Goal: Task Accomplishment & Management: Manage account settings

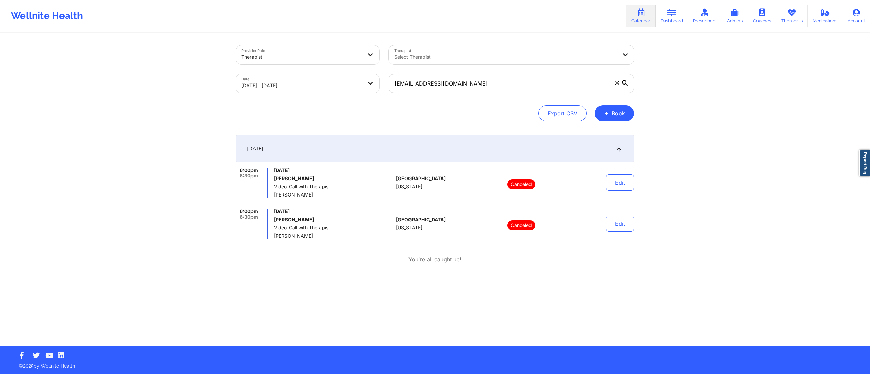
click at [313, 84] on body "Wellnite Health Calendar Dashboard Prescribers Admins Coaches Therapists Medica…" at bounding box center [435, 187] width 870 height 374
select select "2025-9"
select select "2025-10"
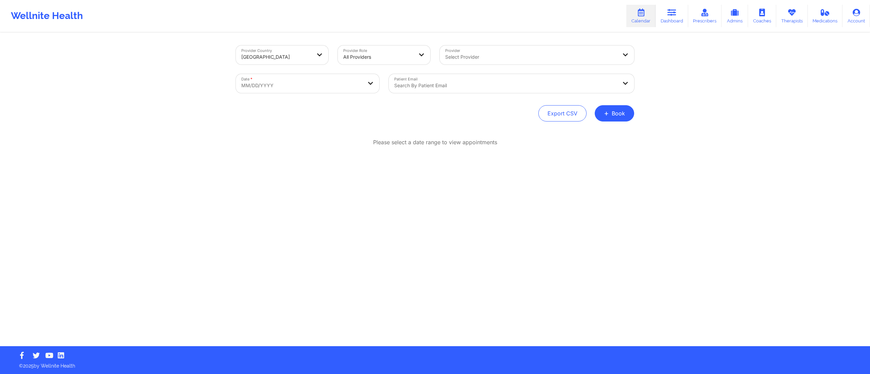
click at [308, 84] on body "Wellnite Health Calendar Dashboard Prescribers Admins Coaches Therapists Medica…" at bounding box center [435, 187] width 870 height 374
select select "2025-8"
select select "2025-9"
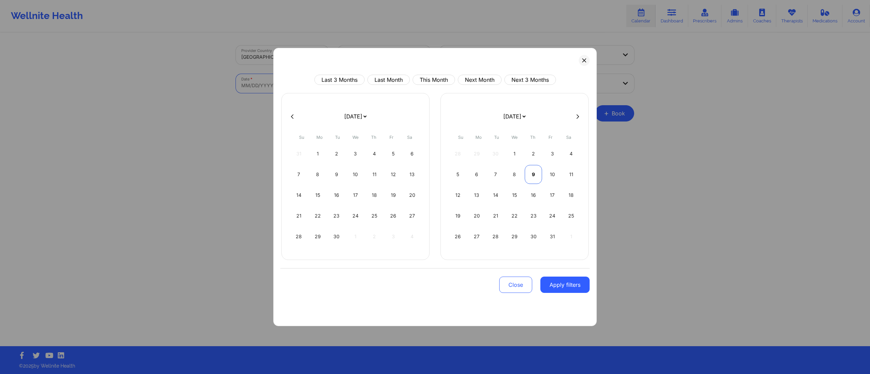
click at [534, 181] on div "9" at bounding box center [533, 174] width 17 height 19
select select "2025-9"
select select "2025-10"
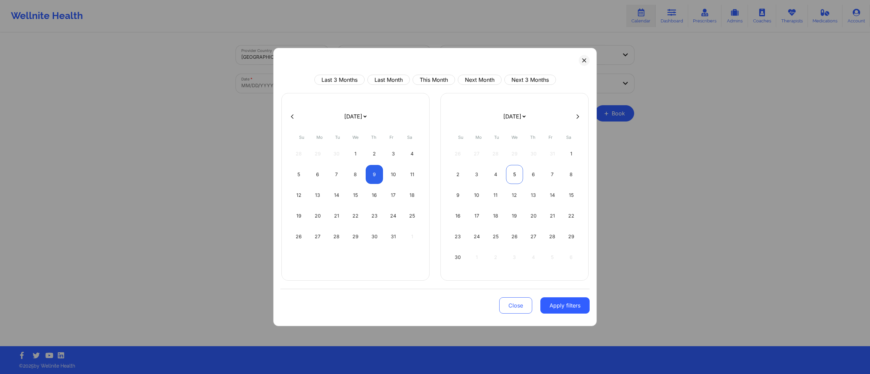
select select "2025-9"
select select "2025-10"
select select "2025-9"
select select "2025-10"
click at [374, 177] on div "9" at bounding box center [374, 174] width 17 height 19
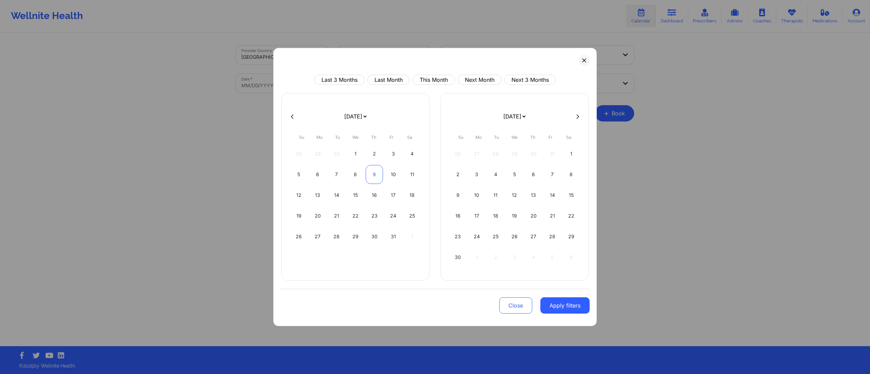
select select "2025-9"
select select "2025-10"
click at [370, 172] on div "9" at bounding box center [374, 174] width 17 height 19
select select "2025-9"
select select "2025-10"
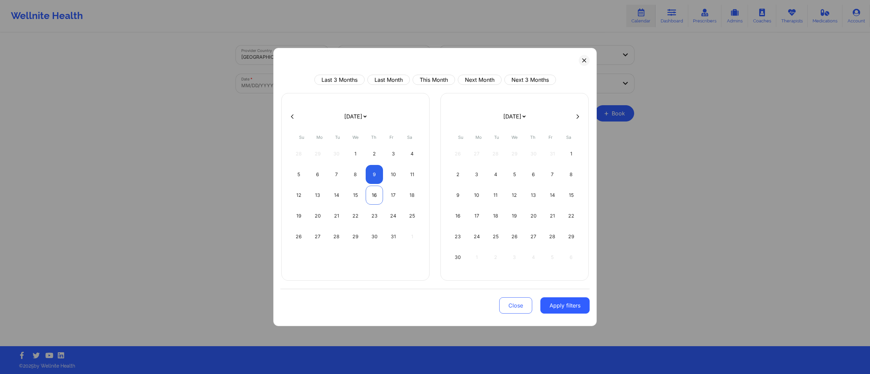
select select "2025-9"
select select "2025-10"
select select "2025-9"
select select "2025-10"
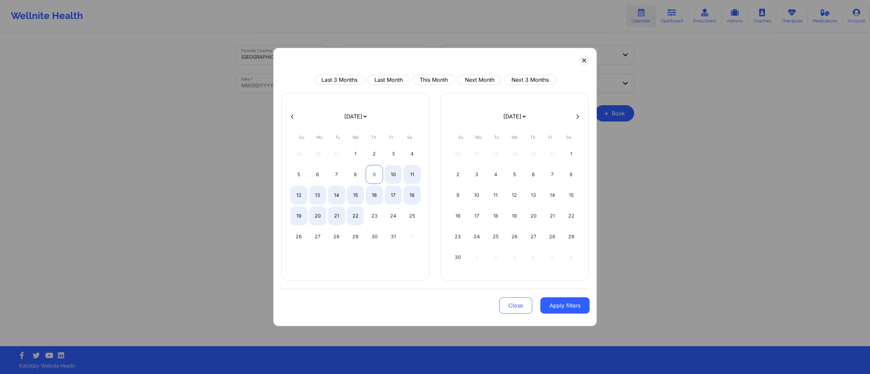
select select "2025-9"
select select "2025-10"
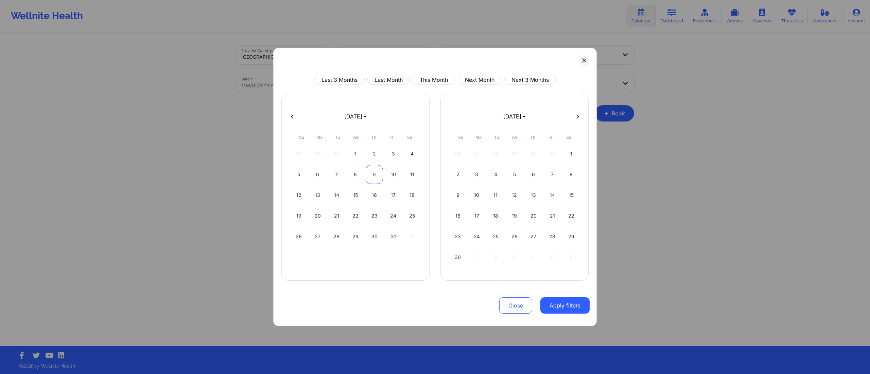
click at [370, 172] on div "9" at bounding box center [374, 174] width 17 height 19
select select "2025-9"
select select "2025-10"
click at [557, 310] on button "Apply filters" at bounding box center [564, 306] width 49 height 16
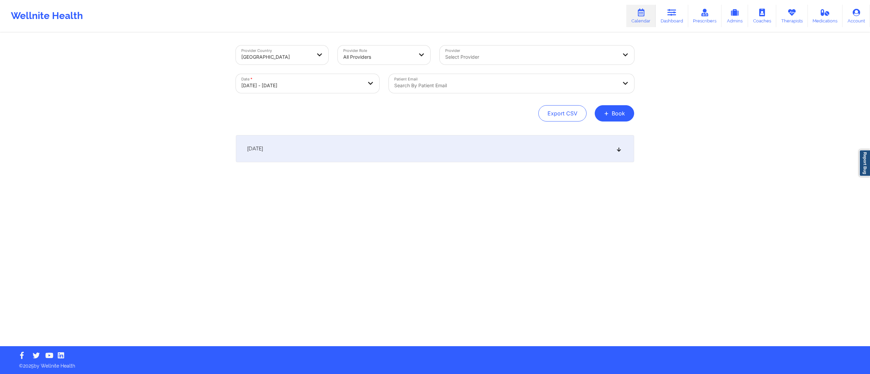
click at [447, 82] on div at bounding box center [505, 86] width 223 height 8
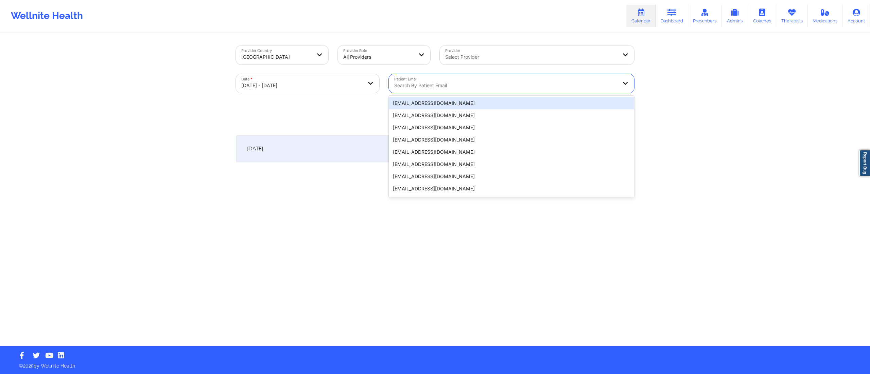
paste input "claudia.chinama@yahoo.com"
type input "claudia.chinama@yahoo.com"
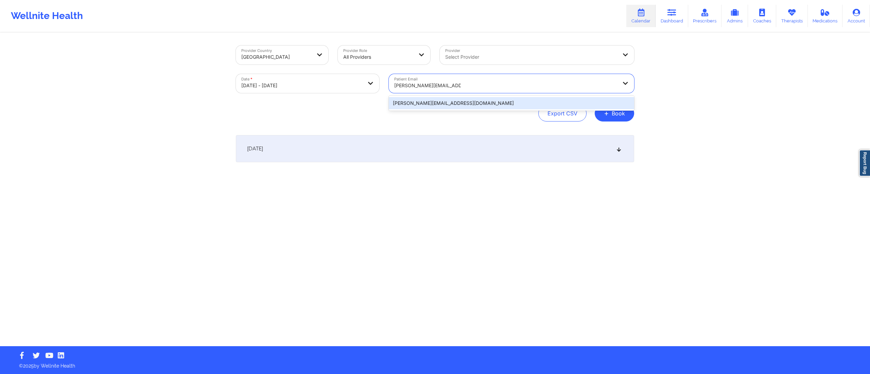
click at [460, 103] on div "claudia.chinama@yahoo.com" at bounding box center [511, 103] width 245 height 12
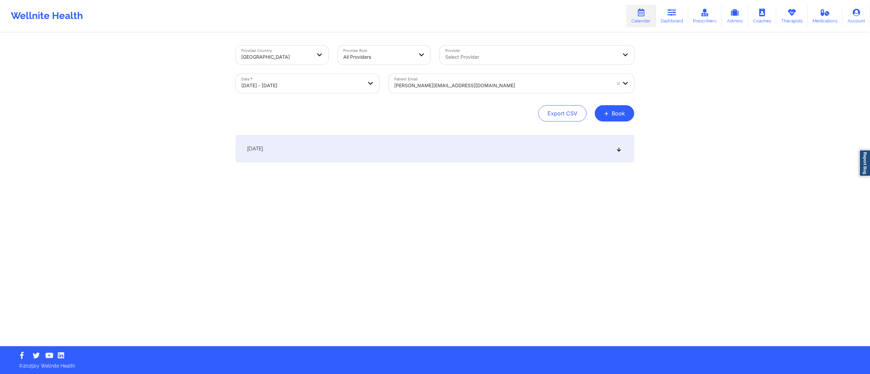
click at [426, 153] on div "October 9, 2025" at bounding box center [435, 148] width 398 height 27
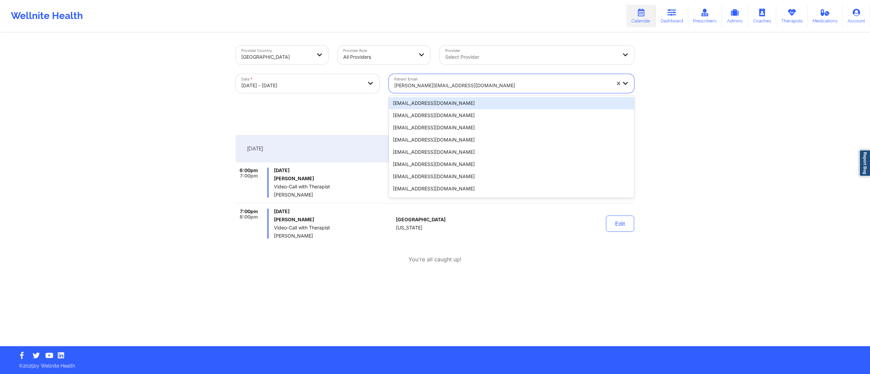
drag, startPoint x: 465, startPoint y: 82, endPoint x: 405, endPoint y: 84, distance: 60.2
click at [405, 84] on div at bounding box center [502, 86] width 216 height 8
paste input "jolvera0538@gmail.com"
type input "jolvera0538@gmail.com"
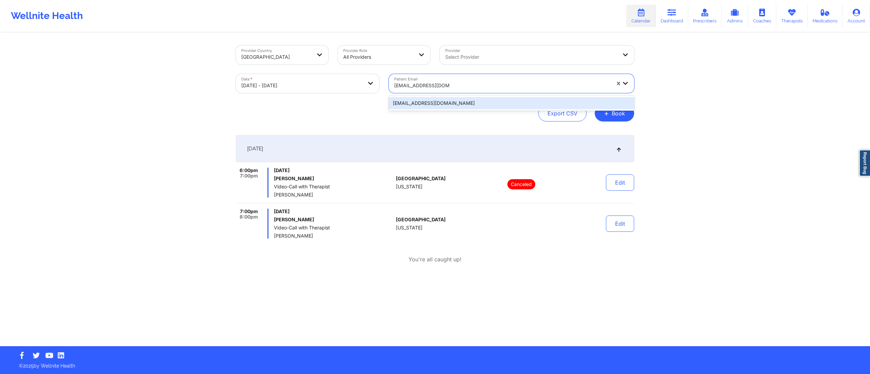
click at [456, 101] on div "jolvera0538@gmail.com" at bounding box center [511, 103] width 245 height 12
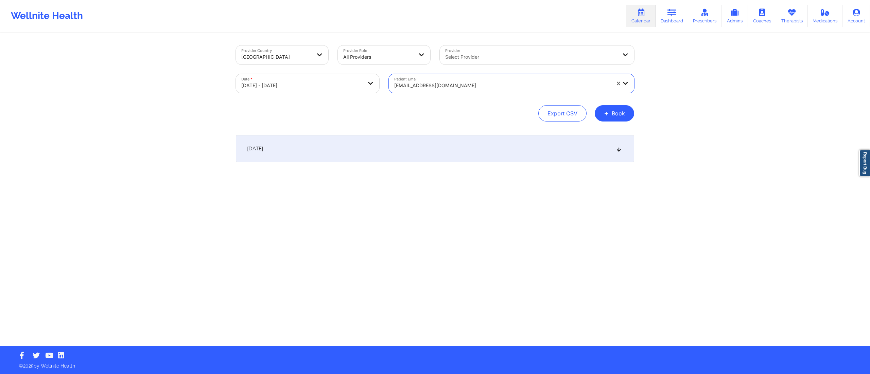
click at [392, 156] on div "[DATE]" at bounding box center [435, 148] width 398 height 27
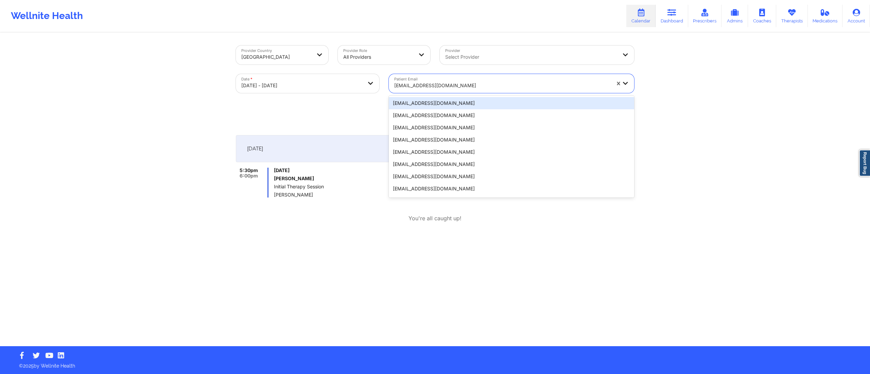
click at [472, 86] on div at bounding box center [502, 86] width 216 height 8
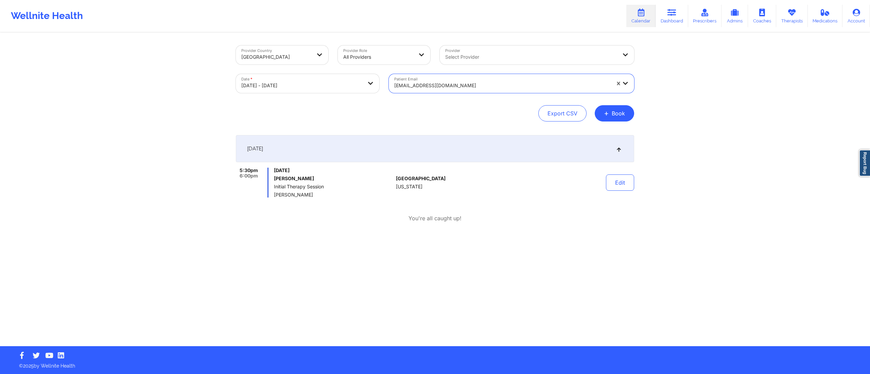
drag, startPoint x: 472, startPoint y: 85, endPoint x: 404, endPoint y: 88, distance: 68.3
click at [404, 88] on div at bounding box center [502, 86] width 216 height 8
click at [475, 94] on div "Patient Email jolvera0538@gmail.com" at bounding box center [511, 83] width 255 height 29
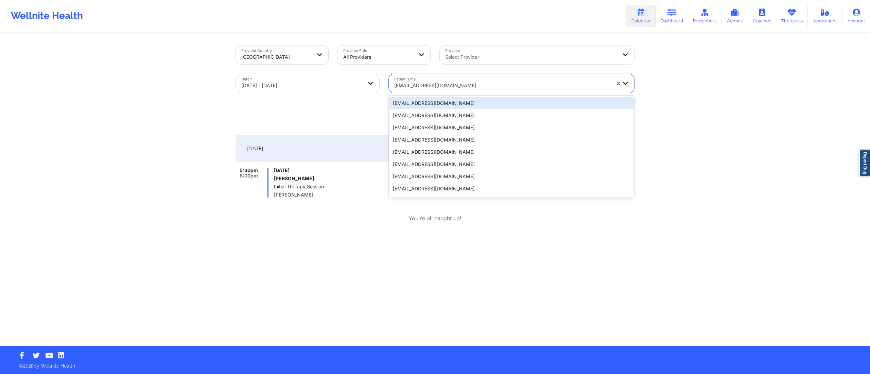
click at [471, 84] on div at bounding box center [502, 86] width 216 height 8
paste input "jvorio12@gmail.comn"
type input "jvorio12@gmail.comn"
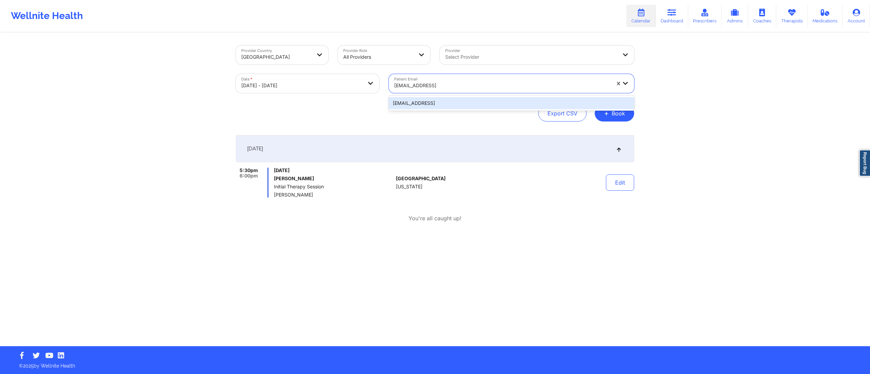
click at [466, 107] on div "jvorio12@gmail.comn" at bounding box center [511, 103] width 245 height 12
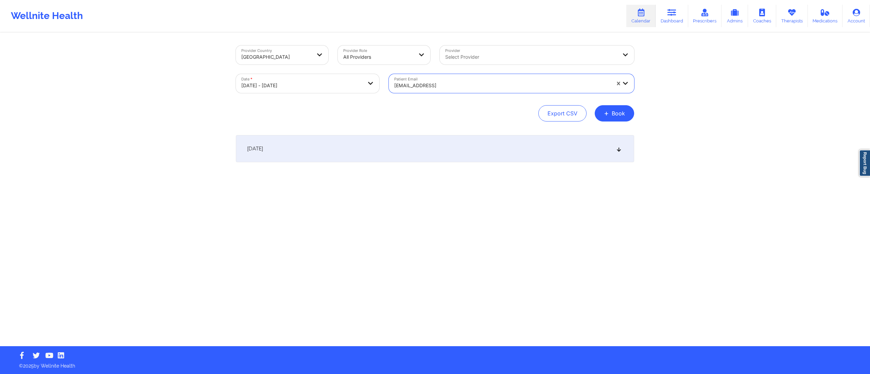
click at [406, 142] on div "[DATE]" at bounding box center [435, 148] width 398 height 27
drag, startPoint x: 275, startPoint y: 177, endPoint x: 307, endPoint y: 177, distance: 32.3
click at [307, 177] on h6 "John Orio" at bounding box center [333, 178] width 119 height 5
click at [673, 17] on link "Dashboard" at bounding box center [671, 16] width 33 height 22
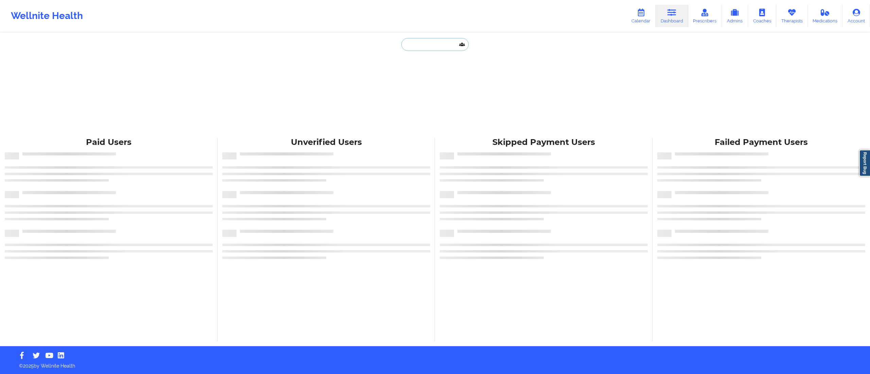
click at [419, 46] on input "text" at bounding box center [434, 44] width 67 height 13
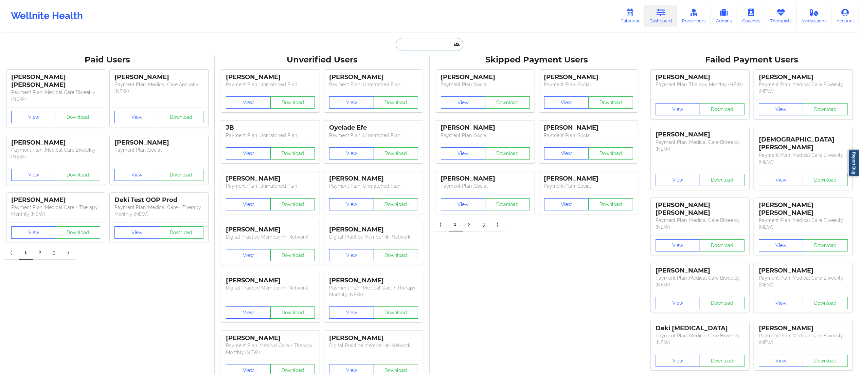
paste input "jvorio12@gmail.comn"
type input "jvorio12@gmail.comn"
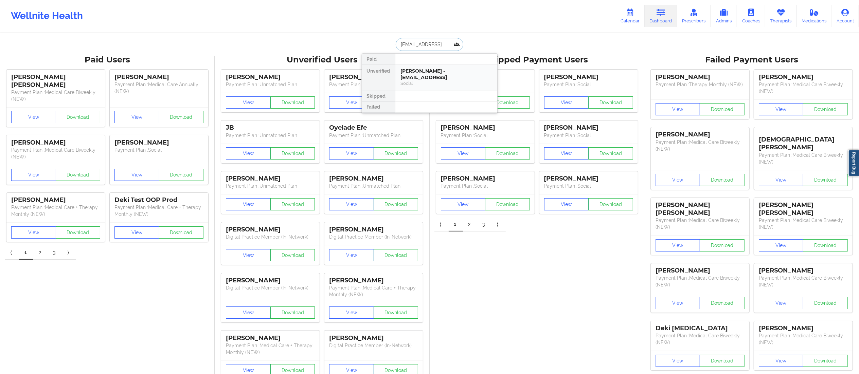
click at [415, 81] on div "Social" at bounding box center [446, 84] width 91 height 6
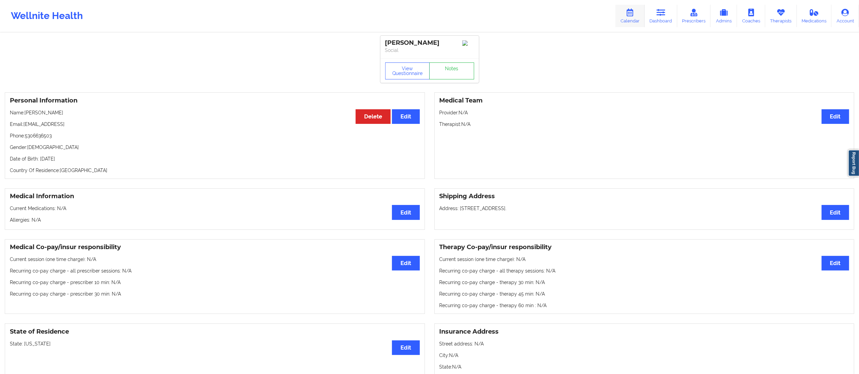
click at [633, 17] on link "Calendar" at bounding box center [630, 16] width 29 height 22
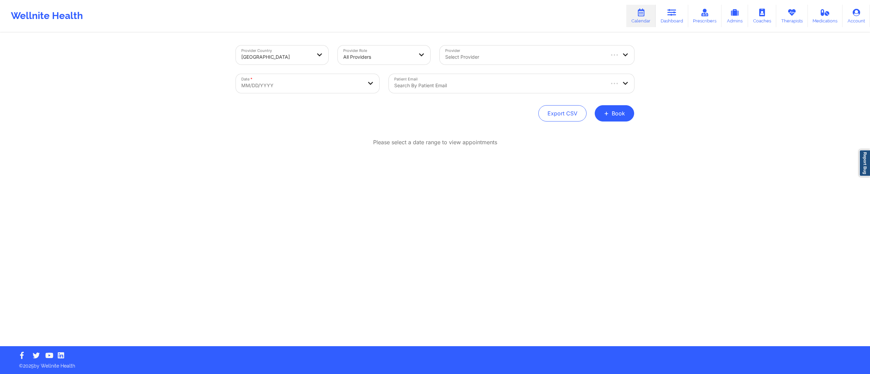
click at [265, 86] on body "Wellnite Health Calendar Dashboard Prescribers Admins Coaches Therapists Medica…" at bounding box center [435, 187] width 870 height 374
select select "2025-8"
select select "2025-9"
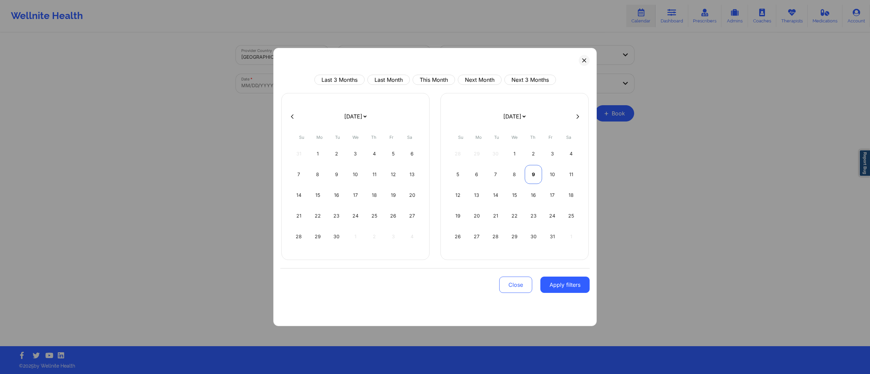
click at [527, 176] on div "9" at bounding box center [533, 174] width 17 height 19
select select "2025-9"
select select "2025-10"
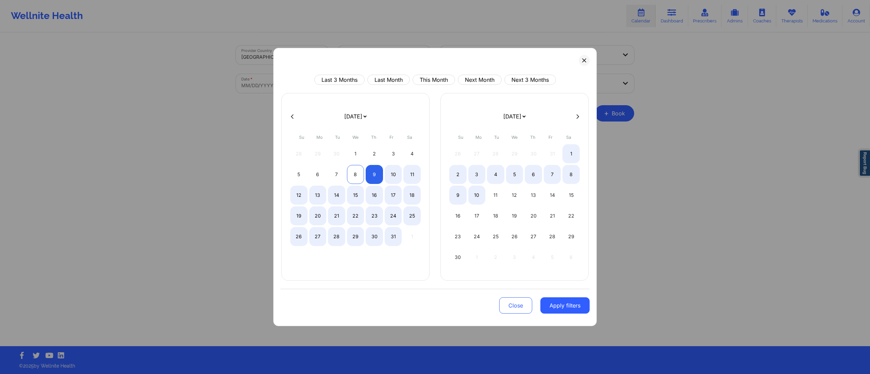
select select "2025-9"
select select "2025-10"
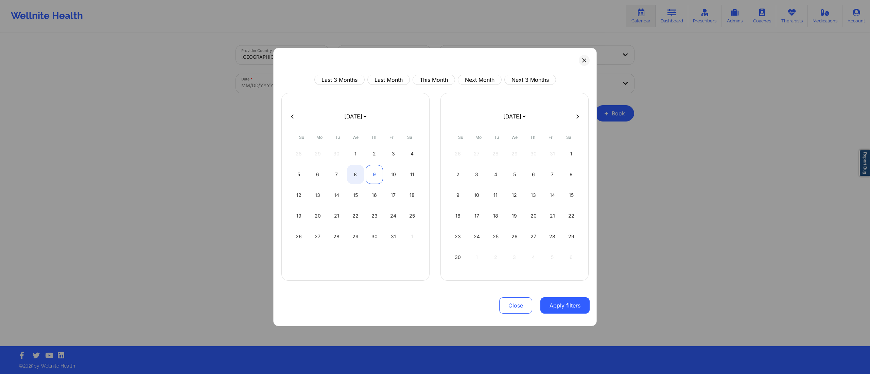
select select "2025-9"
select select "2025-10"
drag, startPoint x: 376, startPoint y: 172, endPoint x: 390, endPoint y: 196, distance: 28.0
click at [376, 172] on div "9" at bounding box center [374, 174] width 17 height 19
select select "2025-9"
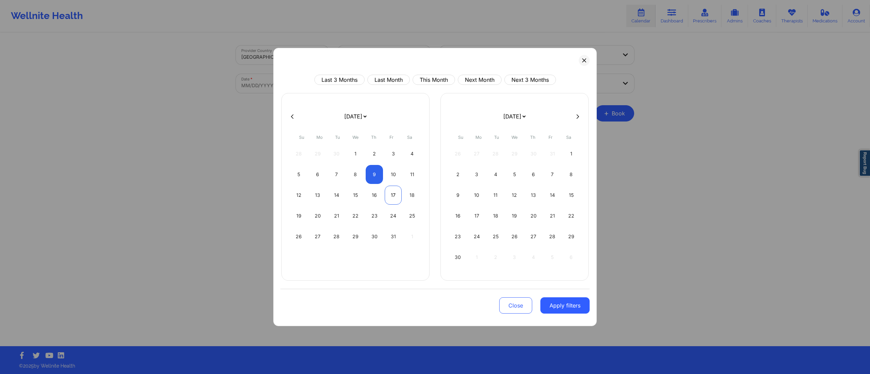
select select "2025-10"
click at [556, 304] on button "Apply filters" at bounding box center [564, 306] width 49 height 16
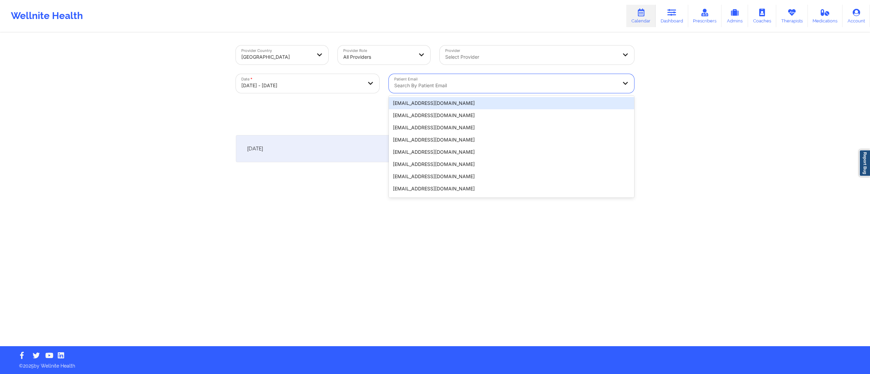
click at [464, 89] on div at bounding box center [505, 86] width 223 height 8
paste input "jvorio12@gmail.comn"
type input "jvorio12@gmail.comn"
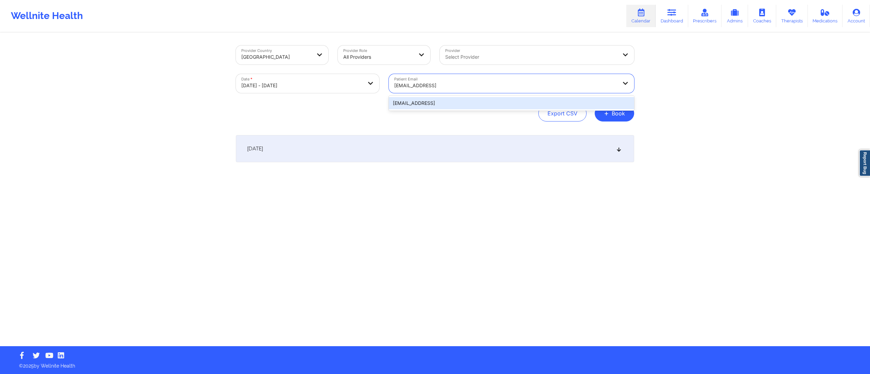
click at [458, 101] on div "jvorio12@gmail.comn" at bounding box center [511, 103] width 245 height 12
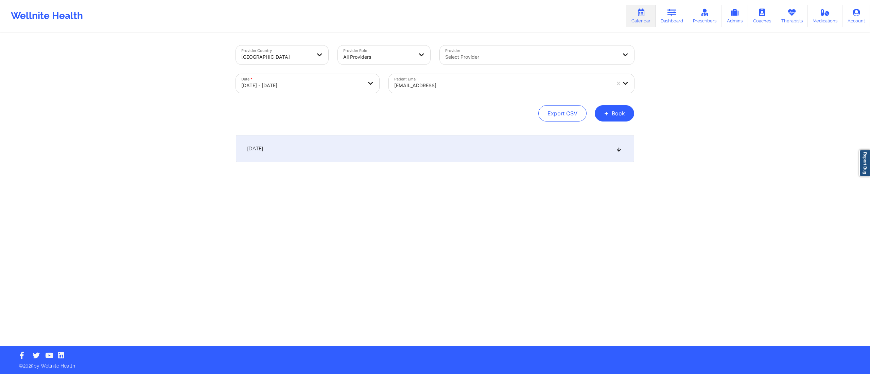
click at [411, 154] on div "[DATE]" at bounding box center [435, 148] width 398 height 27
click at [611, 182] on button "Edit" at bounding box center [620, 183] width 28 height 16
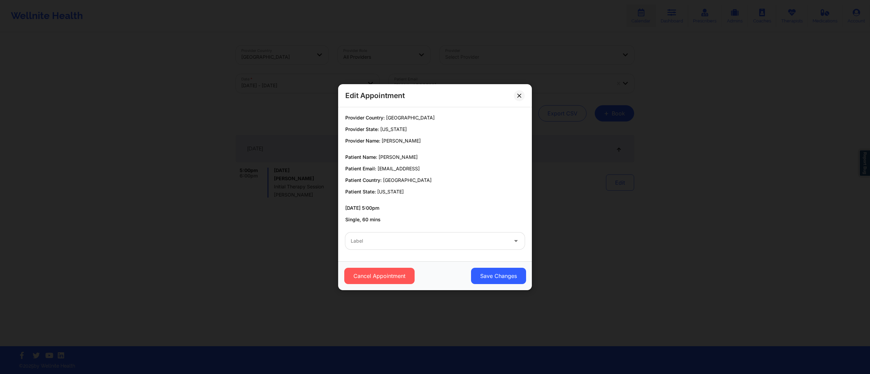
click at [613, 270] on div "Edit Appointment Provider Country: United States Provider State: Colorado Provi…" at bounding box center [435, 187] width 870 height 374
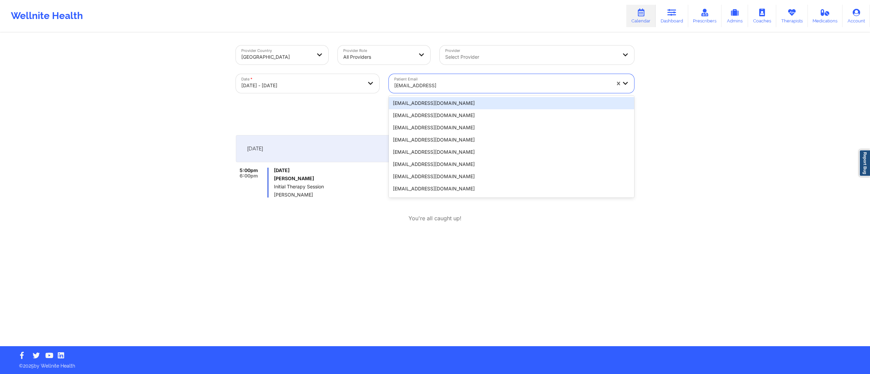
click at [500, 88] on div at bounding box center [502, 86] width 216 height 8
paste input "sariahnelson@yahoo.com"
type input "sariahnelson@yahoo.com"
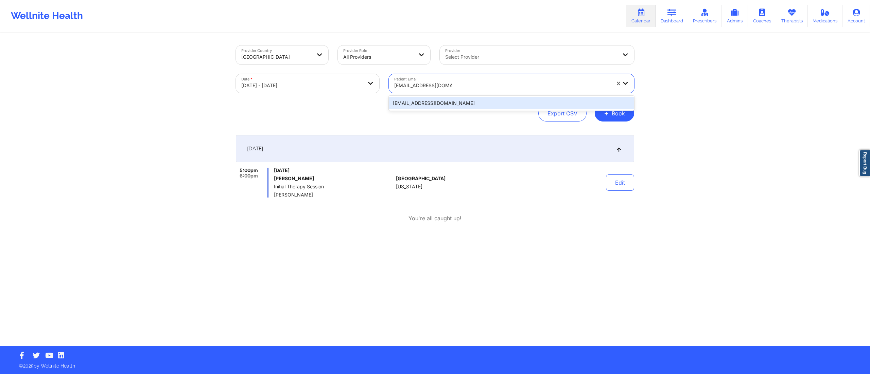
click at [488, 102] on div "sariahnelson@yahoo.com" at bounding box center [511, 103] width 245 height 12
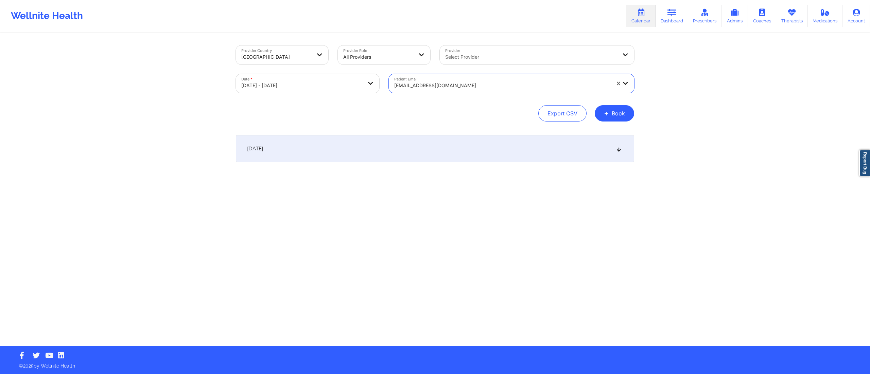
click at [434, 145] on div "[DATE]" at bounding box center [435, 148] width 398 height 27
click at [380, 259] on div "October 9, 2025 12:00pm 1:00pm Thursday, October 9, 2025 Sariah Nelson Initial …" at bounding box center [435, 200] width 398 height 131
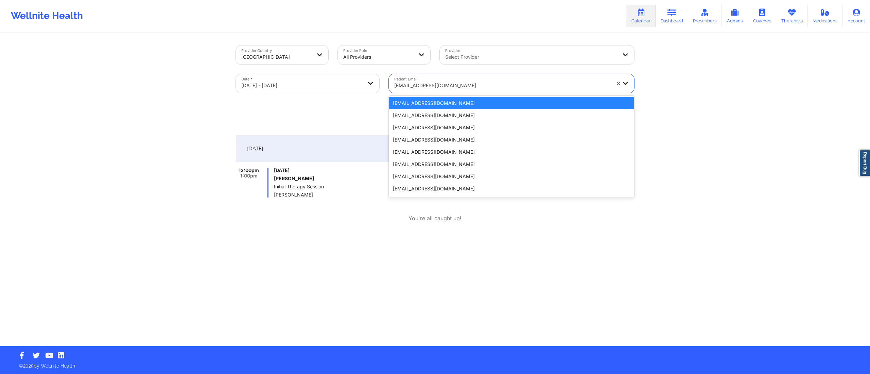
click at [465, 82] on div at bounding box center [502, 86] width 216 height 8
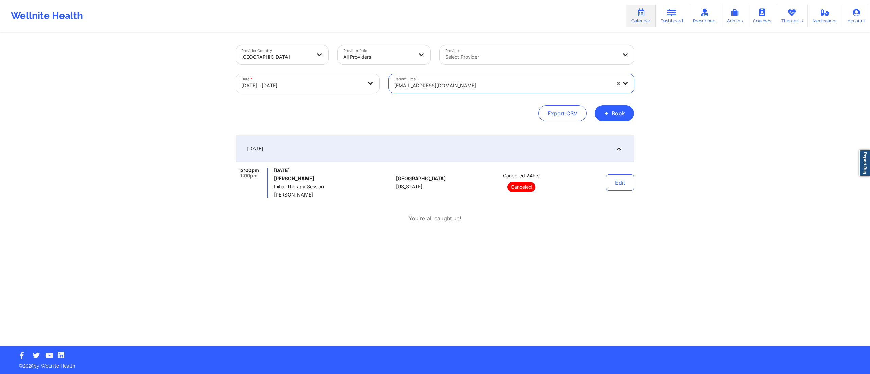
click at [465, 82] on div at bounding box center [502, 86] width 216 height 8
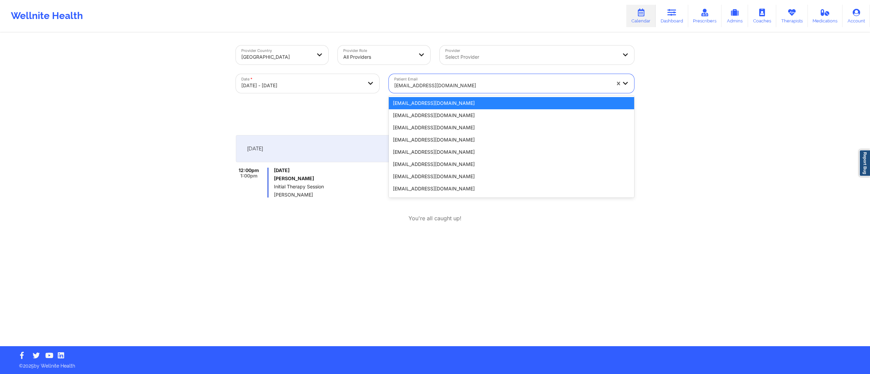
paste input "jrmccallum32@gmail.com"
type input "jrmccallum32@gmail.com"
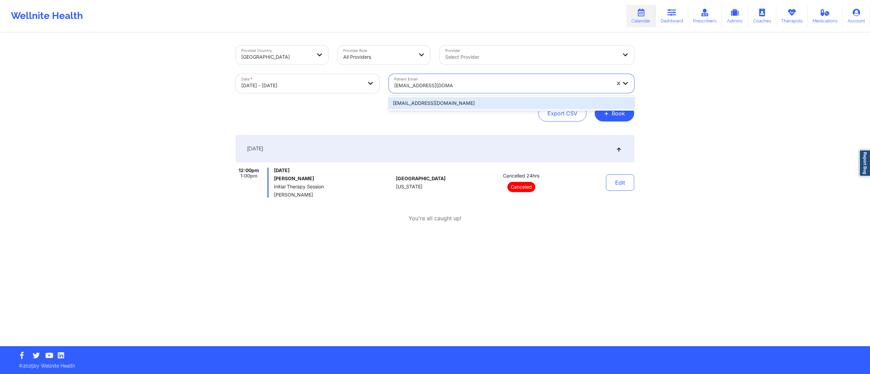
click at [477, 102] on div "jrmccallum32@gmail.com" at bounding box center [511, 103] width 245 height 12
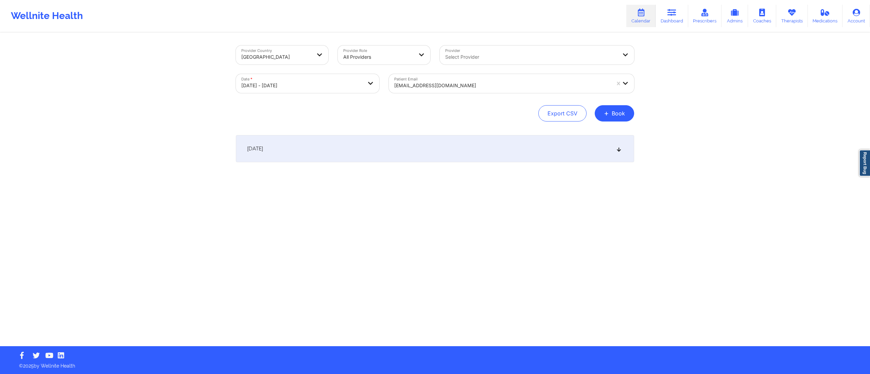
click at [405, 154] on div "[DATE]" at bounding box center [435, 148] width 398 height 27
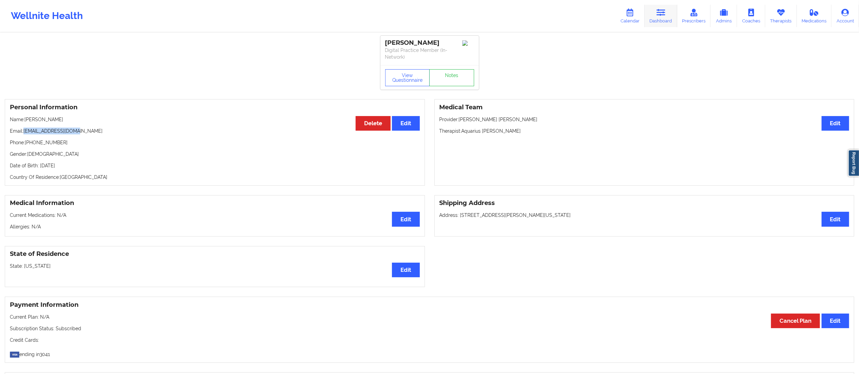
click at [654, 10] on link "Dashboard" at bounding box center [661, 16] width 33 height 22
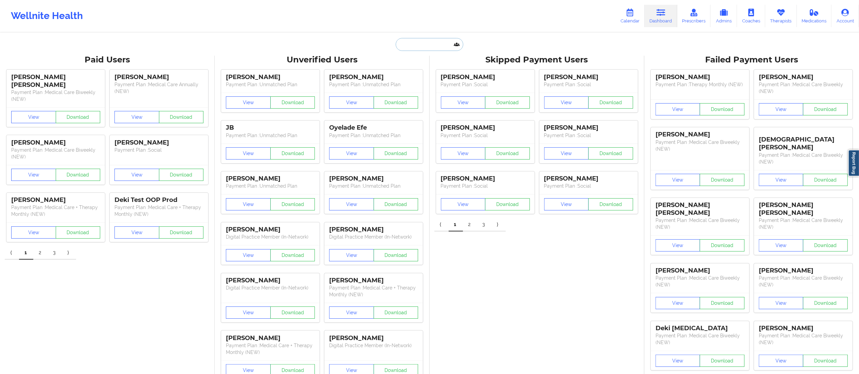
click at [424, 40] on input "text" at bounding box center [429, 44] width 67 height 13
paste input "[PERSON_NAME]"
type input "[PERSON_NAME]"
click at [439, 78] on div "[PERSON_NAME] - [EMAIL_ADDRESS][DOMAIN_NAME]" at bounding box center [446, 74] width 91 height 13
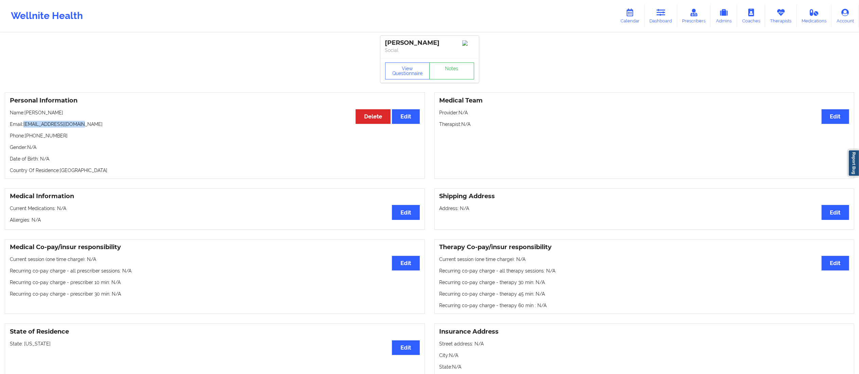
drag, startPoint x: 24, startPoint y: 124, endPoint x: 95, endPoint y: 127, distance: 71.8
click at [95, 127] on p "Email: [EMAIL_ADDRESS][DOMAIN_NAME]" at bounding box center [215, 124] width 410 height 7
copy p "[EMAIL_ADDRESS][DOMAIN_NAME]"
drag, startPoint x: 654, startPoint y: 19, endPoint x: 650, endPoint y: 18, distance: 4.1
click at [654, 18] on link "Dashboard" at bounding box center [661, 16] width 33 height 22
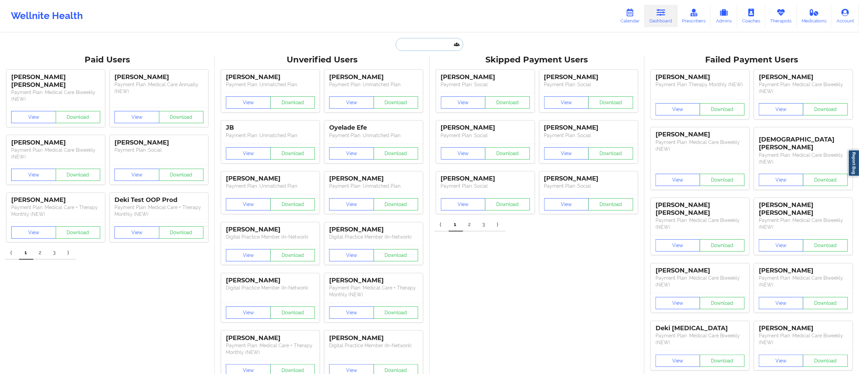
click at [408, 47] on input "text" at bounding box center [429, 44] width 67 height 13
paste input "Karla Aaron"
type input "Karla Aaron"
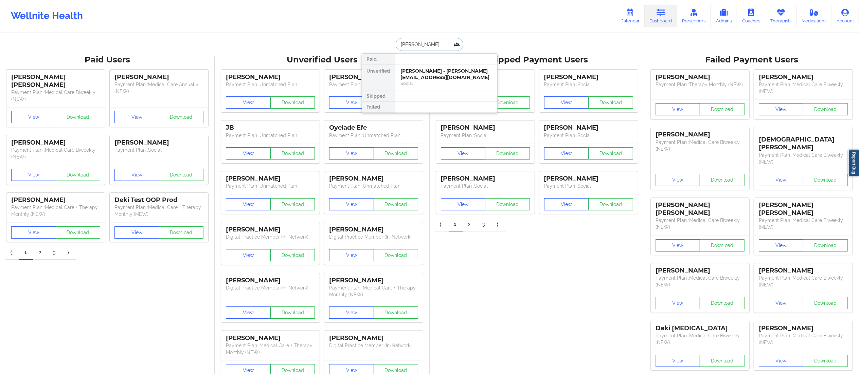
click at [438, 75] on div "KARLA AARON - kjgrussa@gmail.com" at bounding box center [446, 74] width 91 height 13
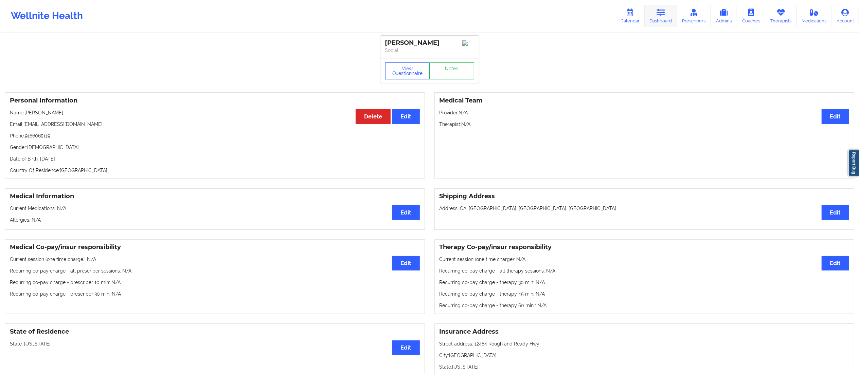
click at [670, 16] on link "Dashboard" at bounding box center [661, 16] width 33 height 22
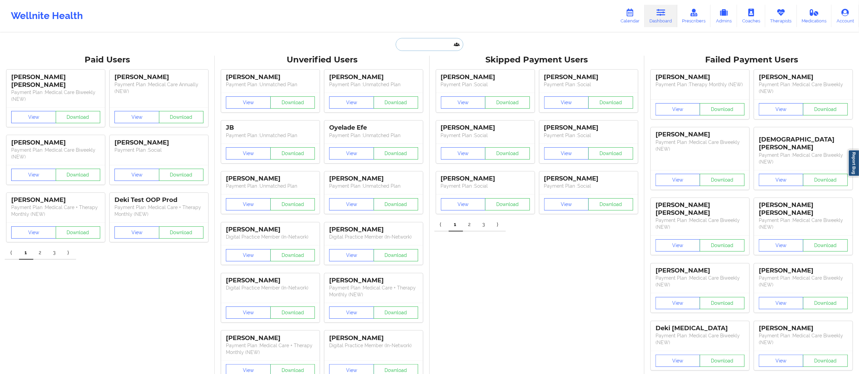
click at [403, 47] on input "text" at bounding box center [429, 44] width 67 height 13
paste input "jrmccallum32@gmail.com"
type input "jrmccallum32@gmail.com"
click at [432, 74] on div "Jonathon McCallum - jrmccallum32@gmail.com" at bounding box center [446, 74] width 91 height 13
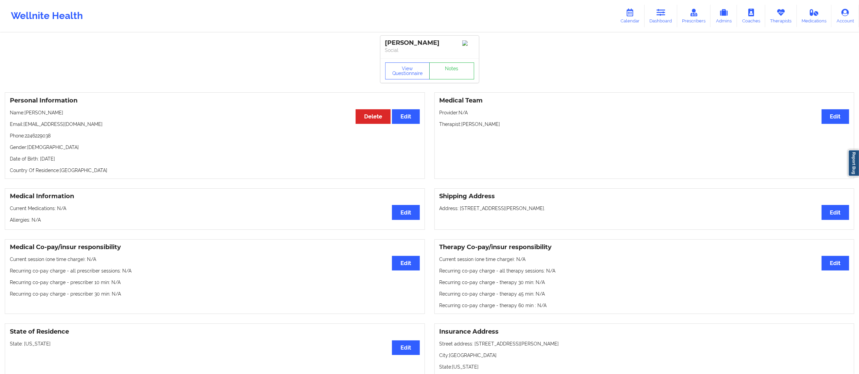
drag, startPoint x: 26, startPoint y: 115, endPoint x: 80, endPoint y: 114, distance: 53.4
click at [80, 114] on p "Name: Jonathon McCallum" at bounding box center [215, 112] width 410 height 7
copy p "Jonathon McCallum"
